Goal: Task Accomplishment & Management: Complete application form

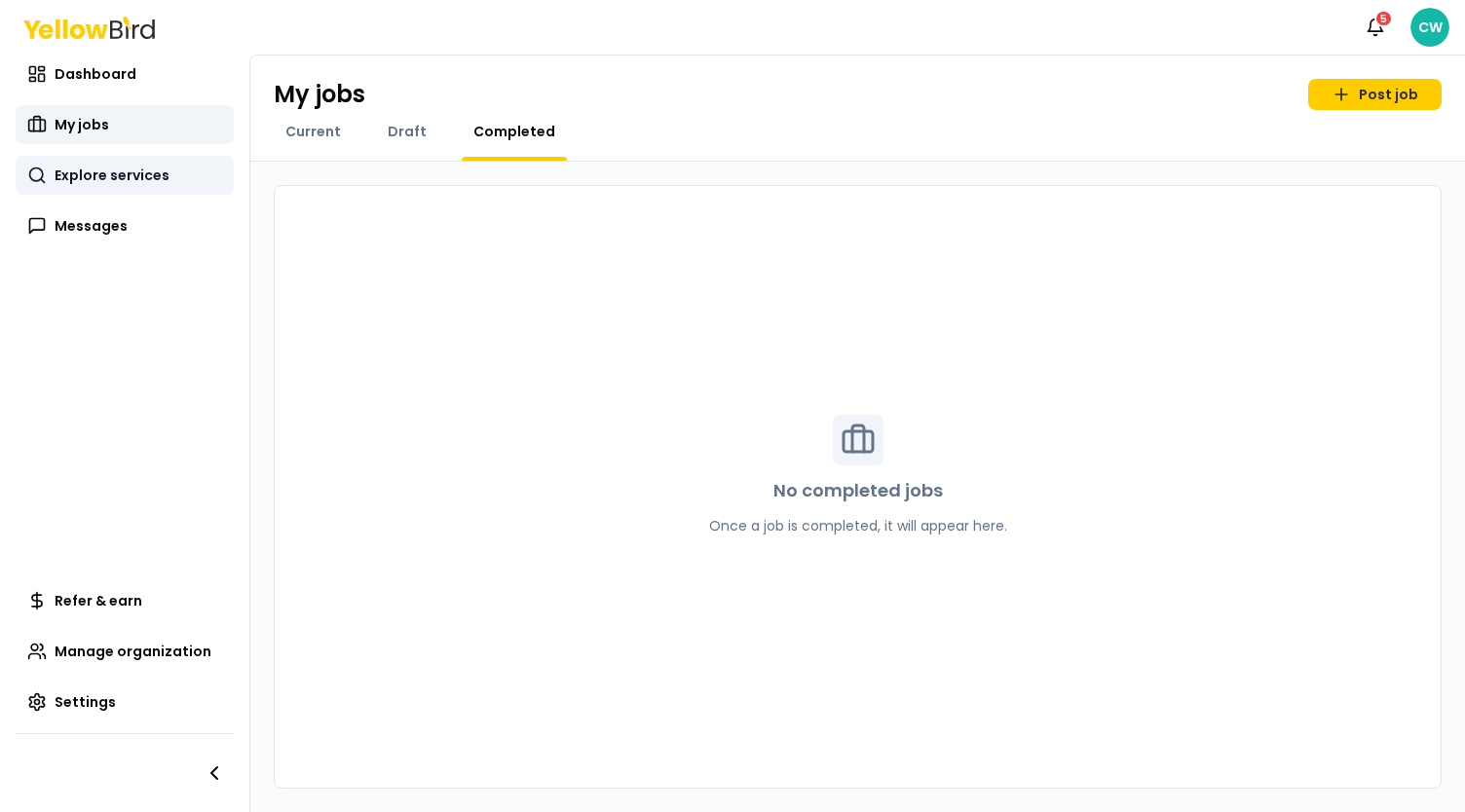
click at [120, 175] on span "Explore services" at bounding box center [112, 176] width 115 height 20
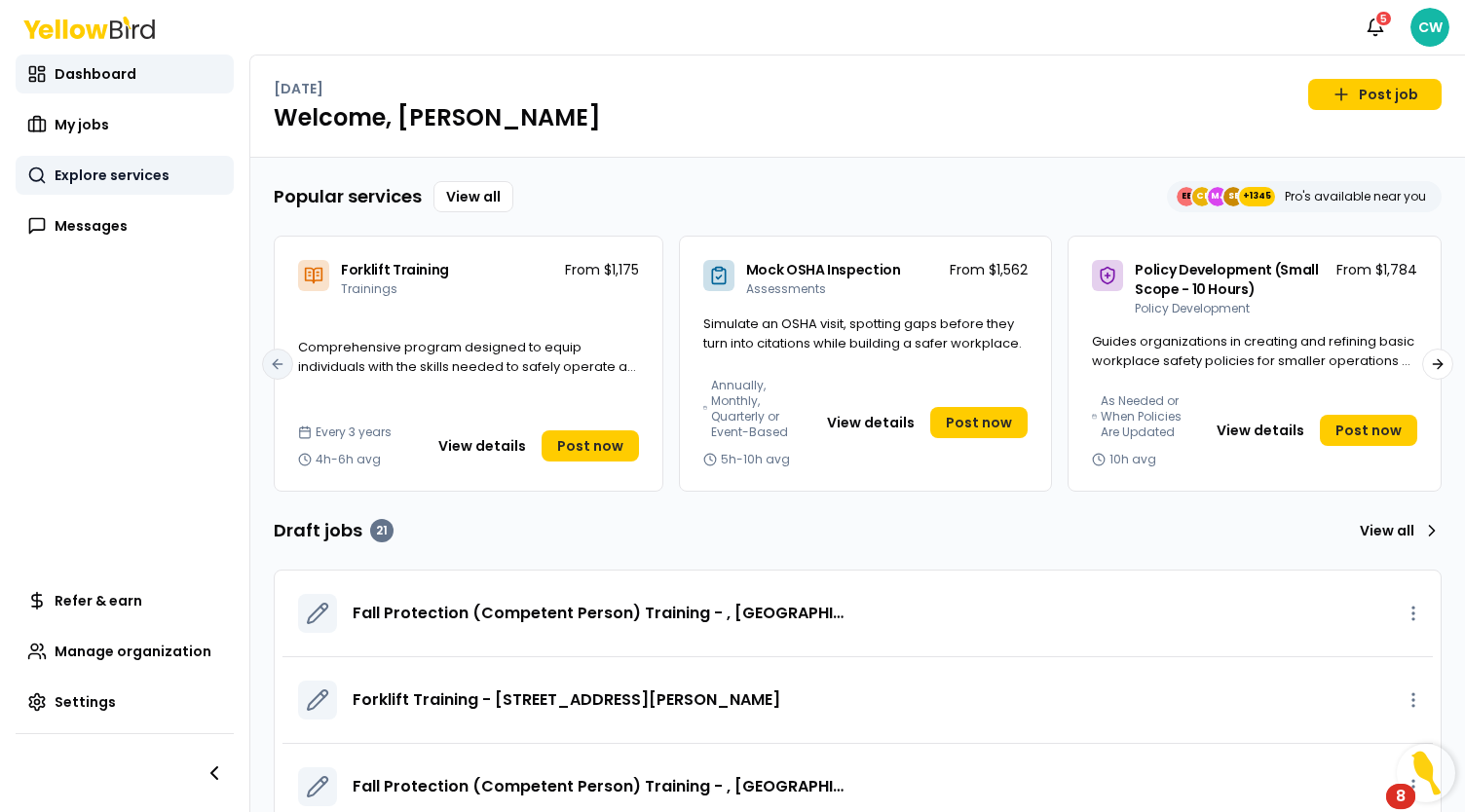
click at [117, 167] on span "Explore services" at bounding box center [112, 176] width 115 height 20
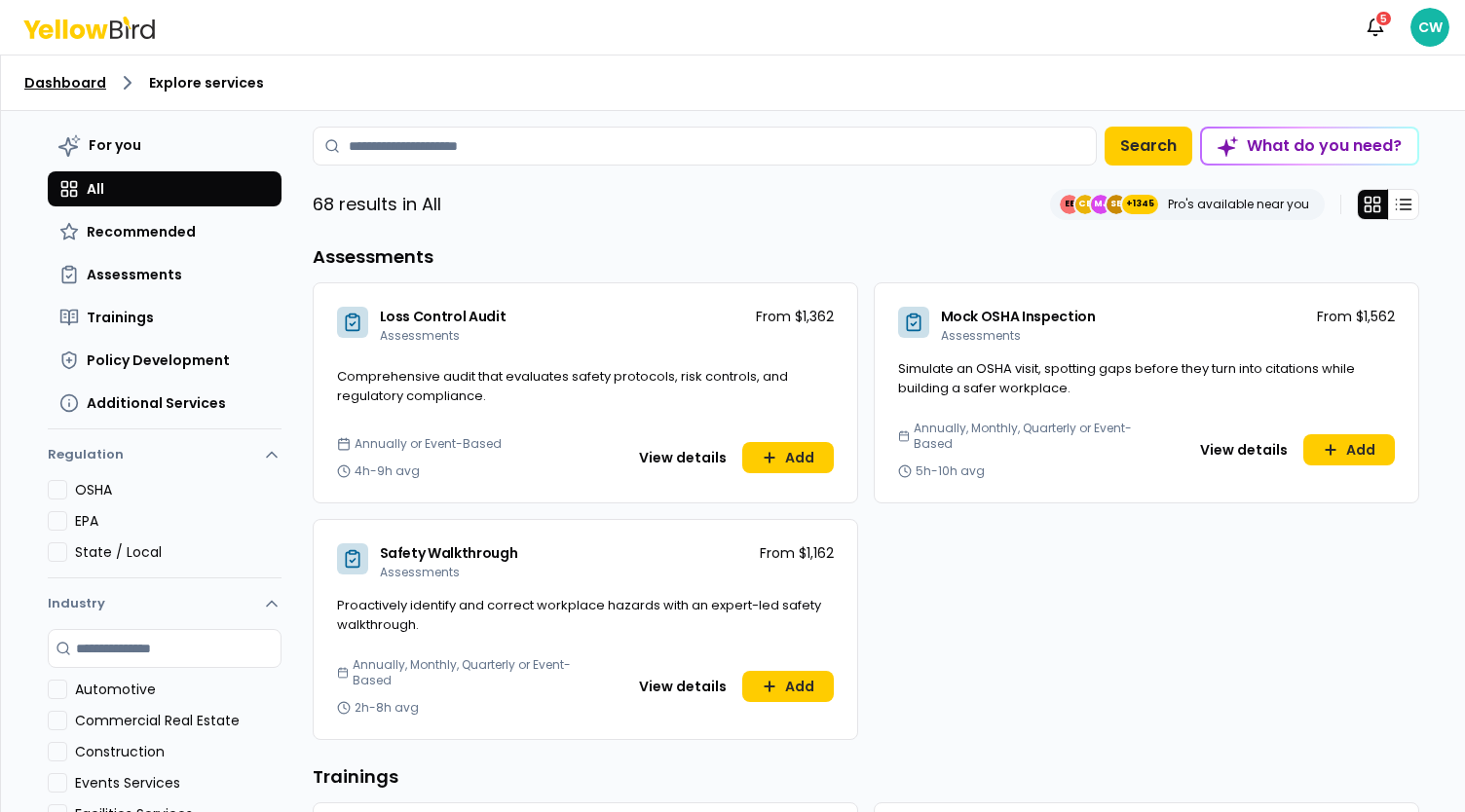
click at [54, 86] on link "Dashboard" at bounding box center [65, 83] width 82 height 20
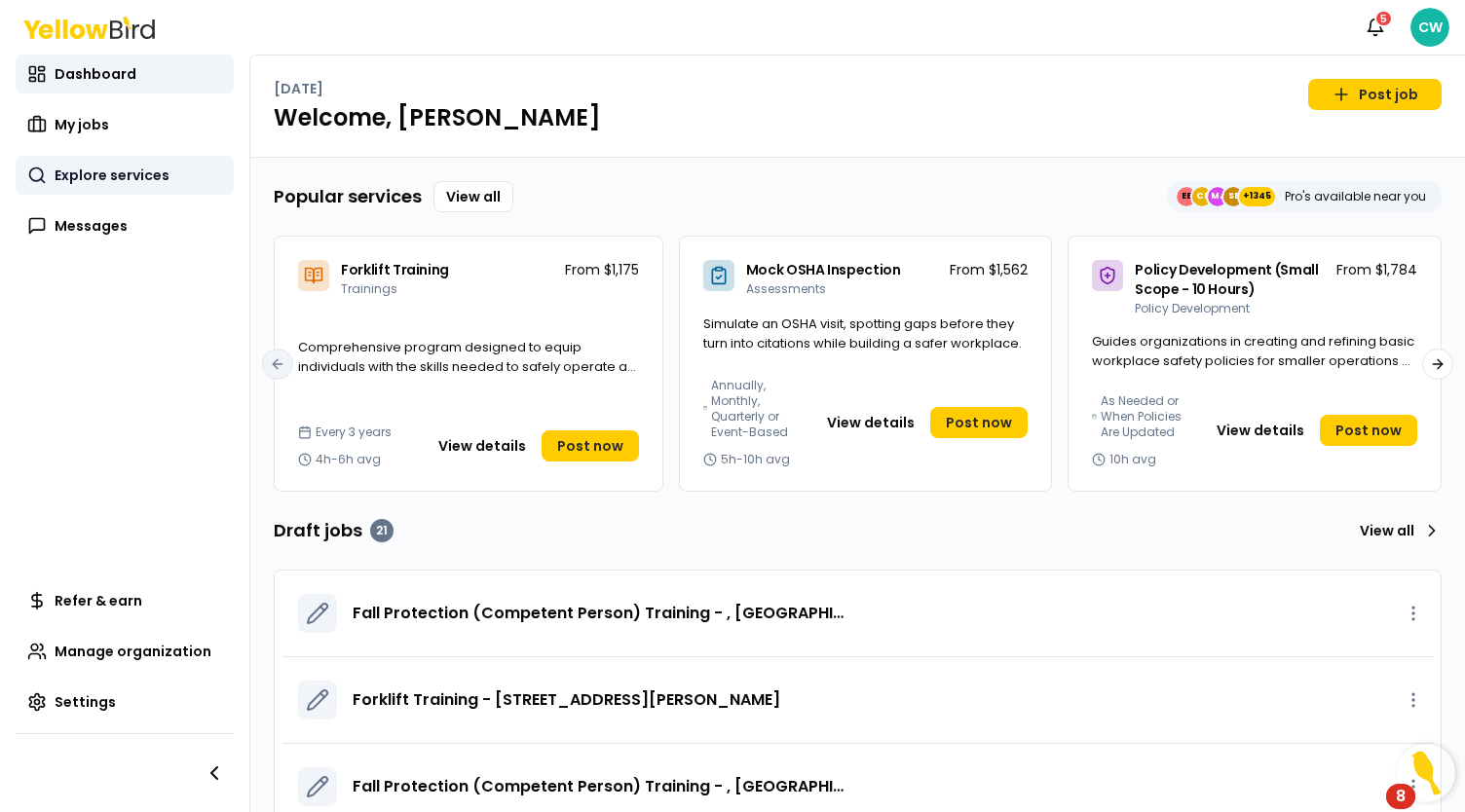
click at [142, 173] on span "Explore services" at bounding box center [112, 176] width 115 height 20
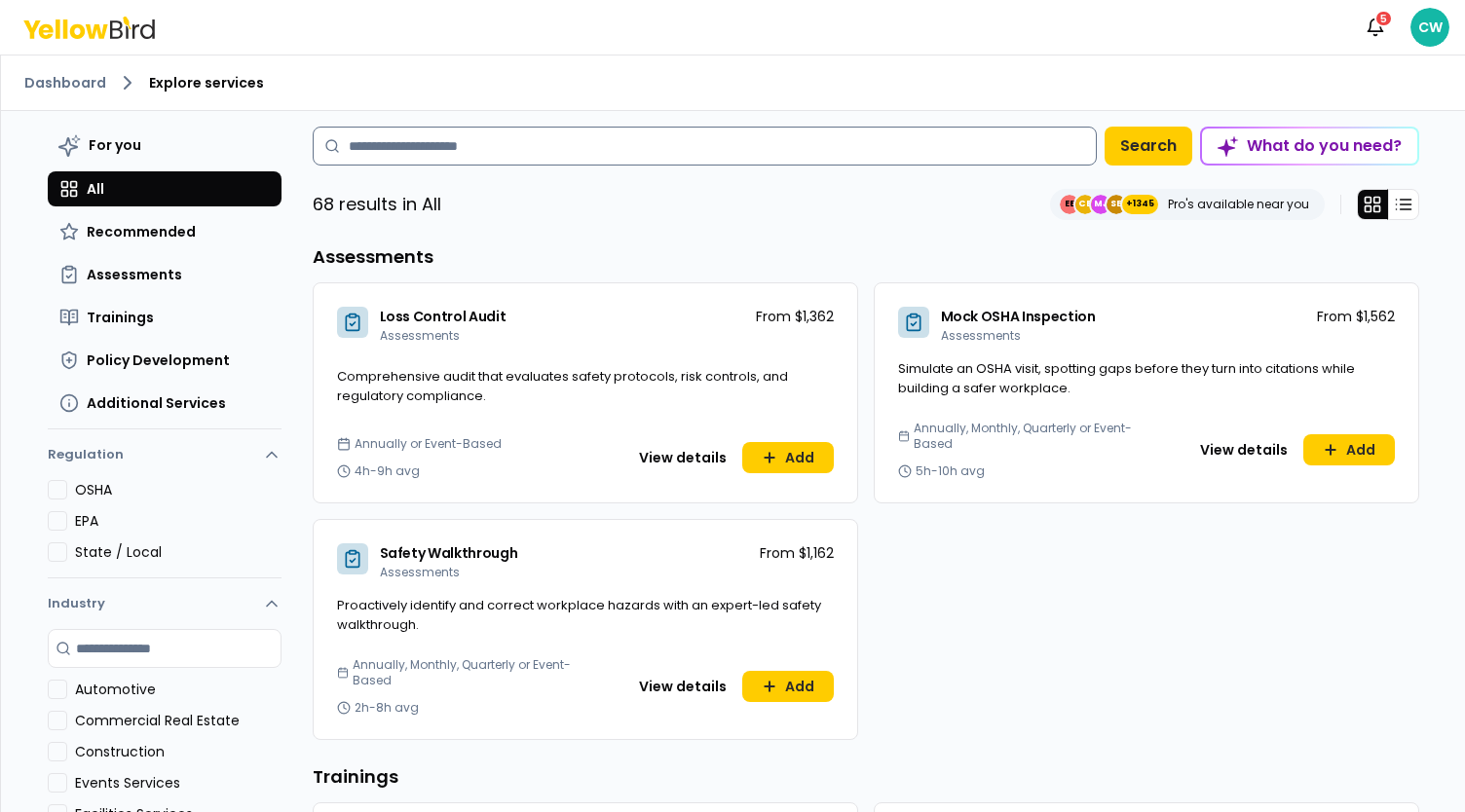
click at [411, 149] on input at bounding box center [704, 146] width 784 height 39
type input "*********"
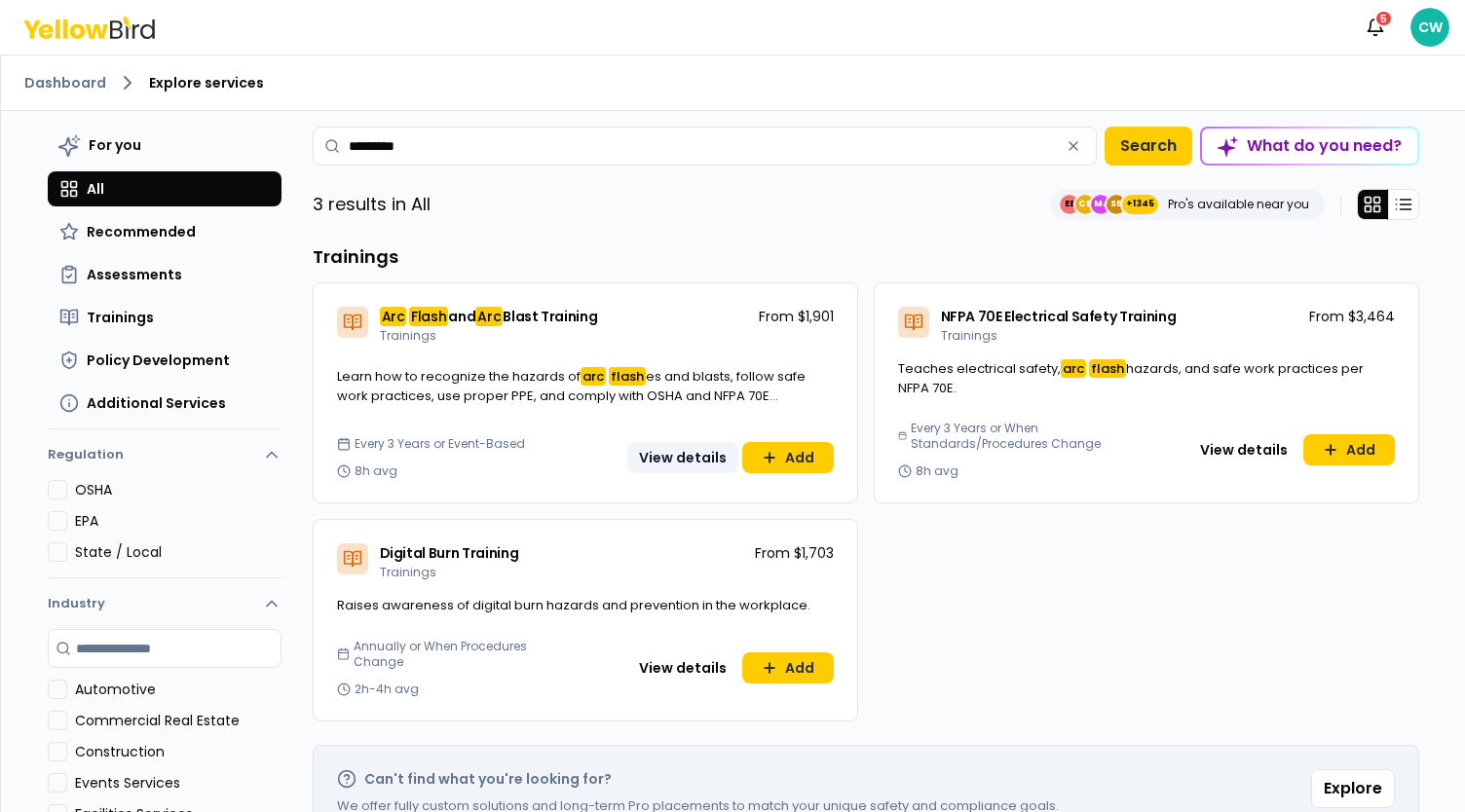
click at [689, 455] on button "View details" at bounding box center [683, 458] width 111 height 31
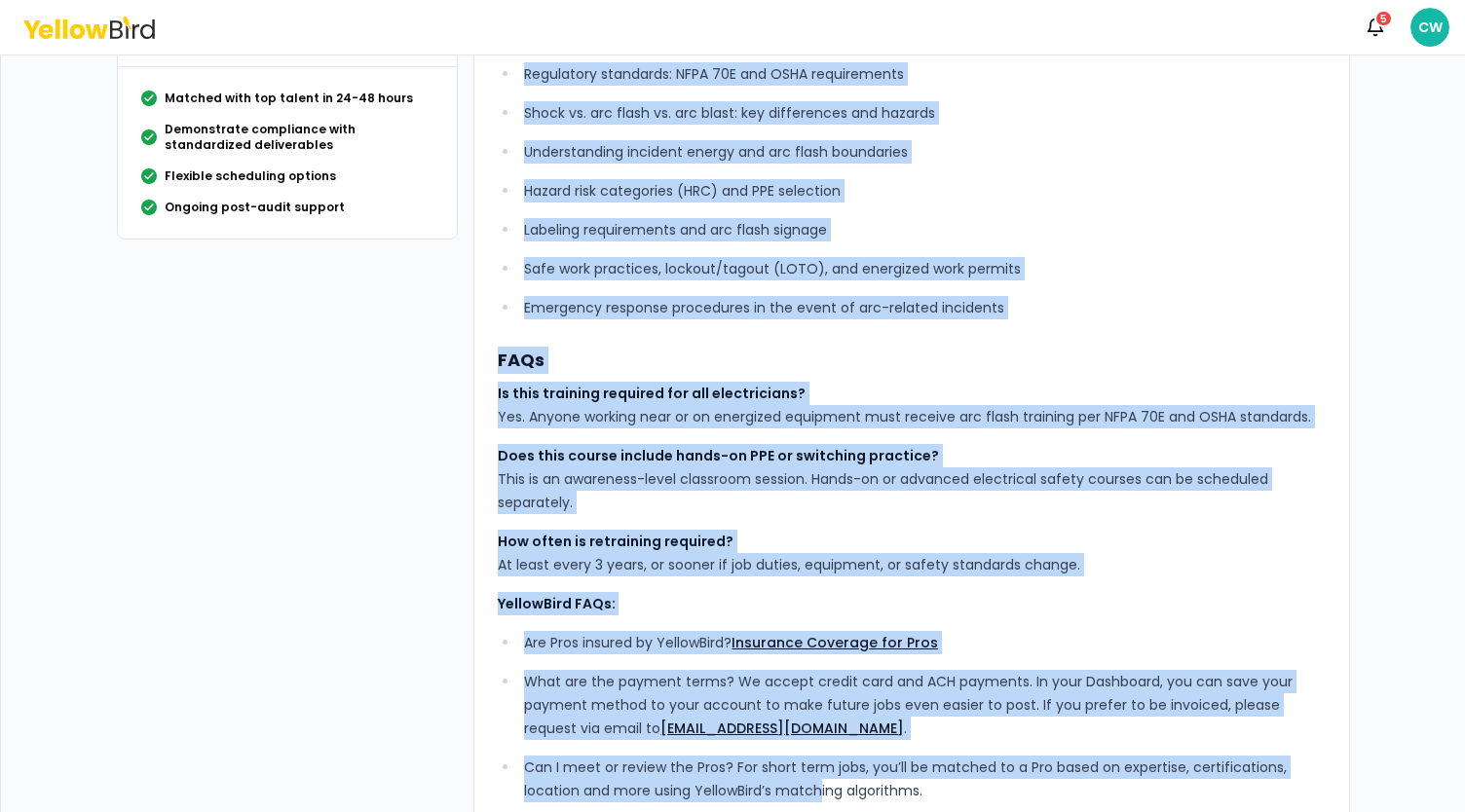
scroll to position [592, 0]
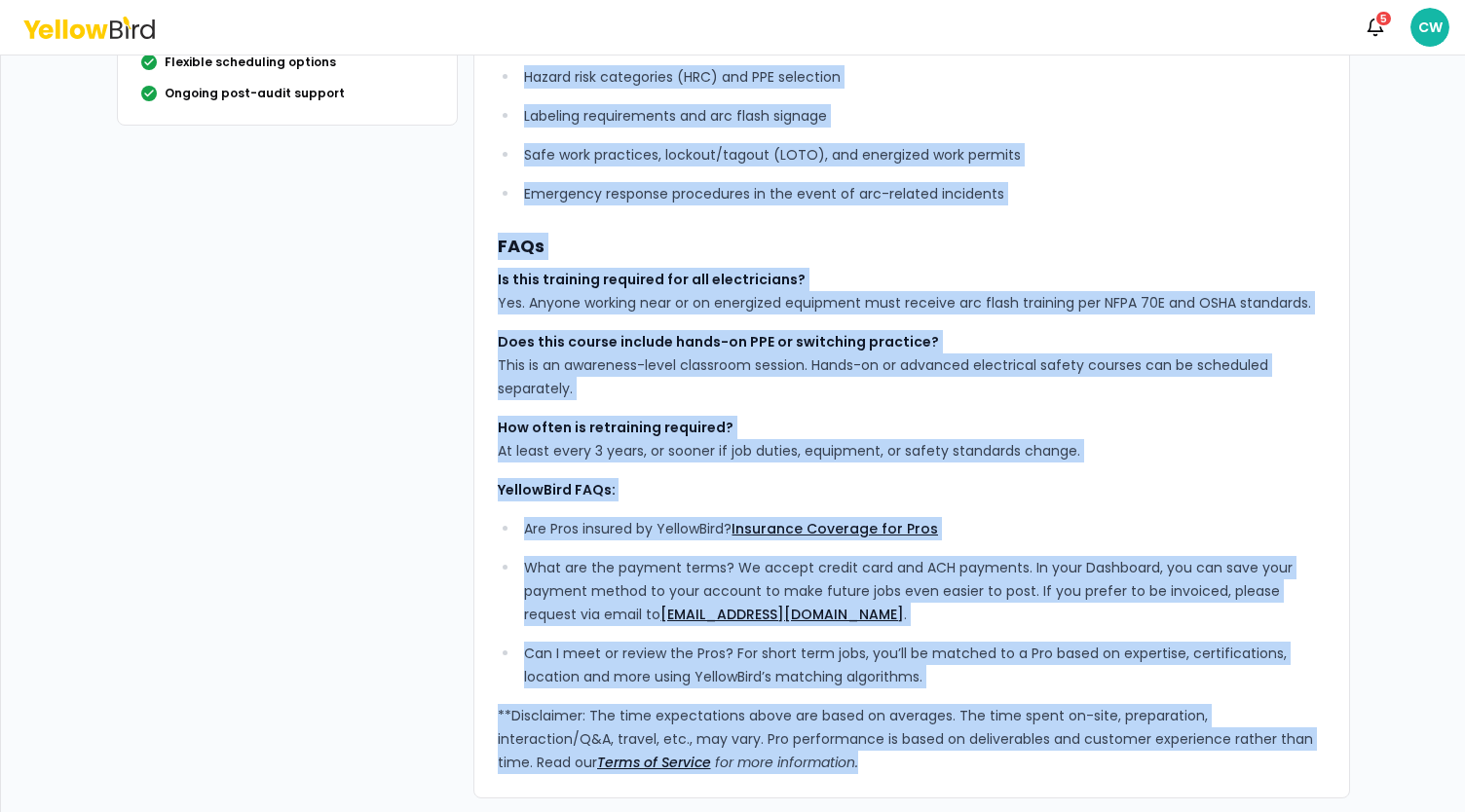
drag, startPoint x: 492, startPoint y: 157, endPoint x: 930, endPoint y: 770, distance: 753.4
click at [930, 770] on div "YellowBird’s Arc Flash and Arc Blast Training educates up to 15 participants on…" at bounding box center [912, 166] width 828 height 1215
copy div "YellowBird’s Arc Flash and Arc Blast Training educates up to 15 participants on…"
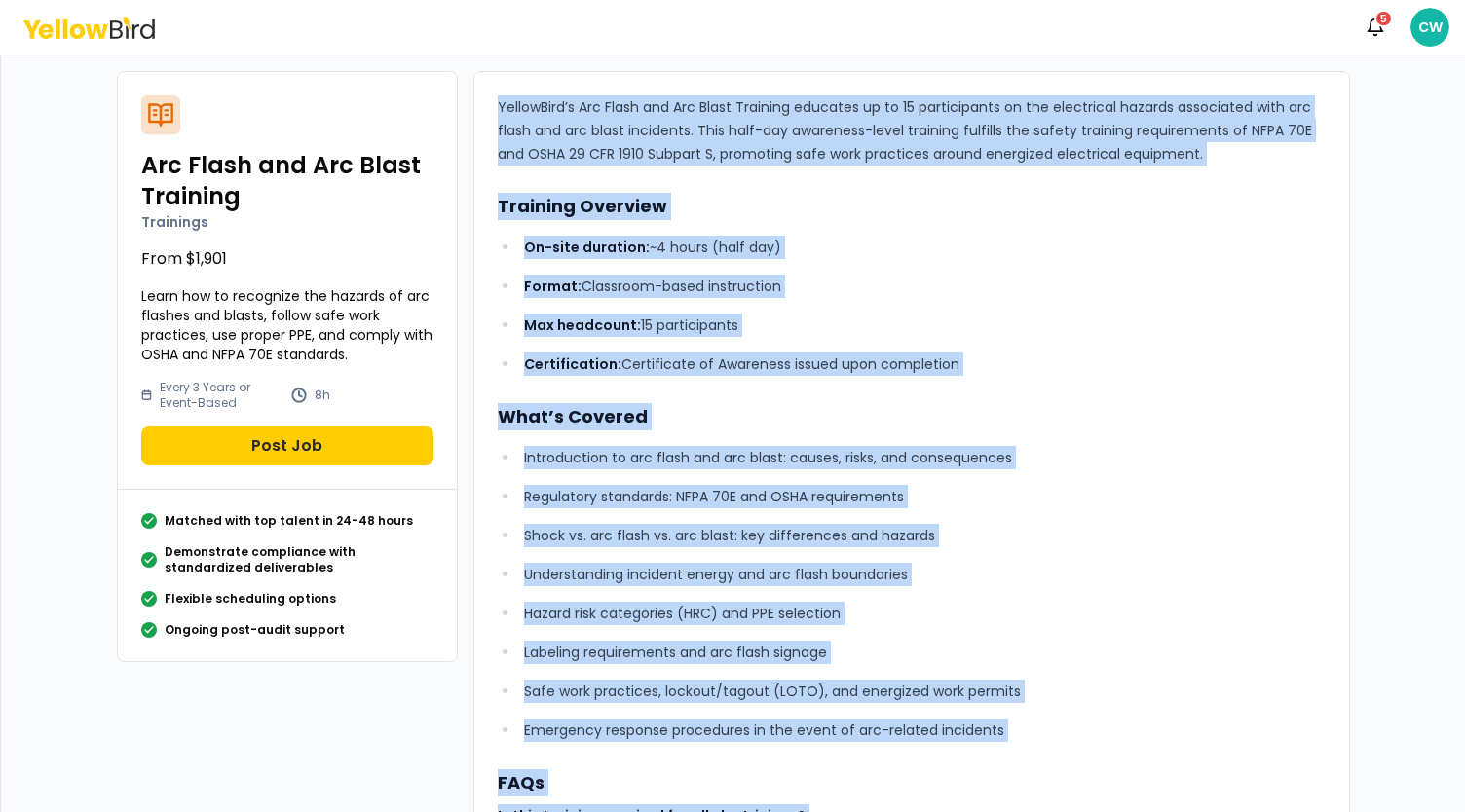
scroll to position [98, 0]
